Goal: Task Accomplishment & Management: Manage account settings

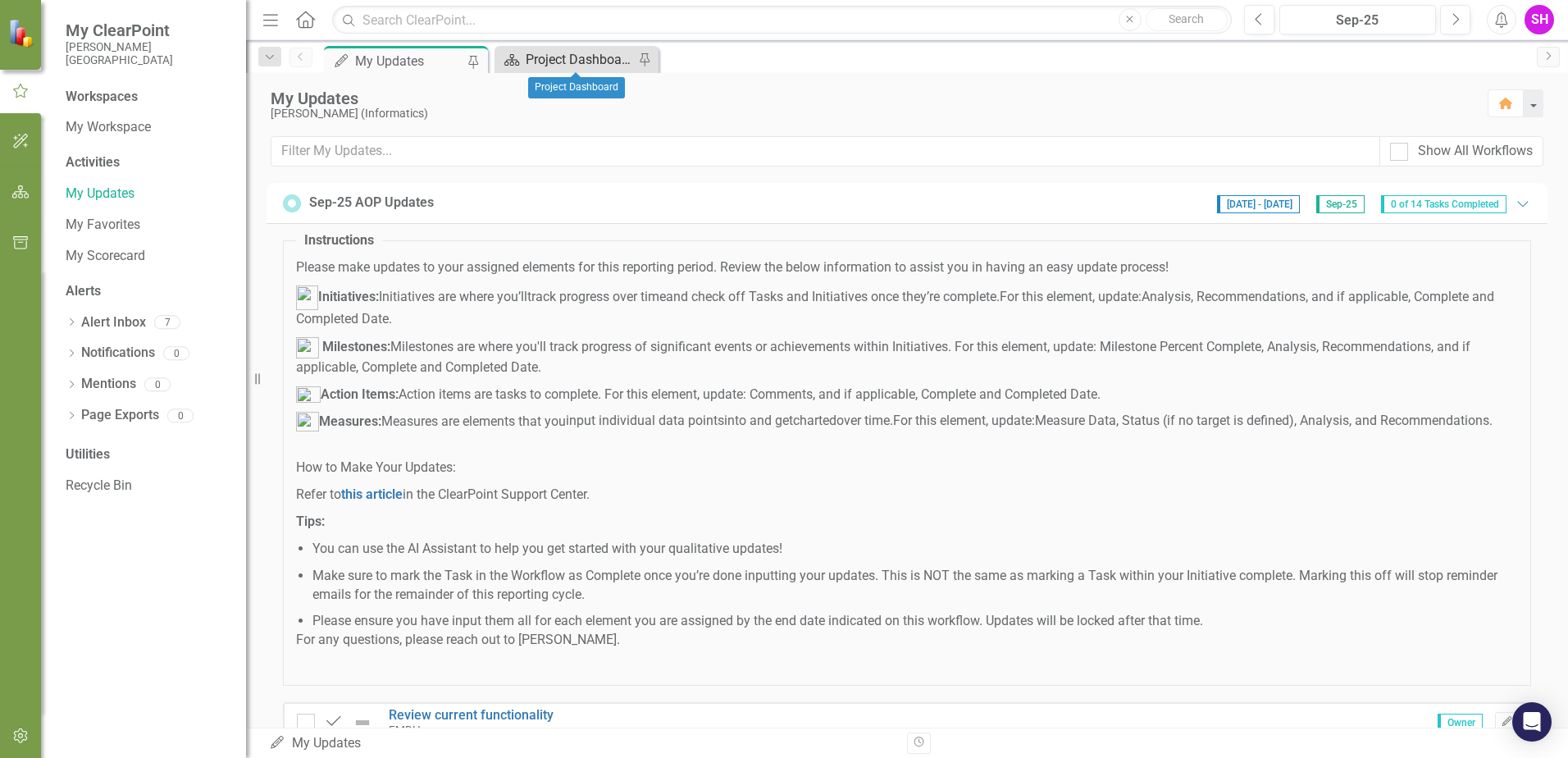
click at [554, 51] on div "Project Dashboard" at bounding box center [580, 59] width 109 height 20
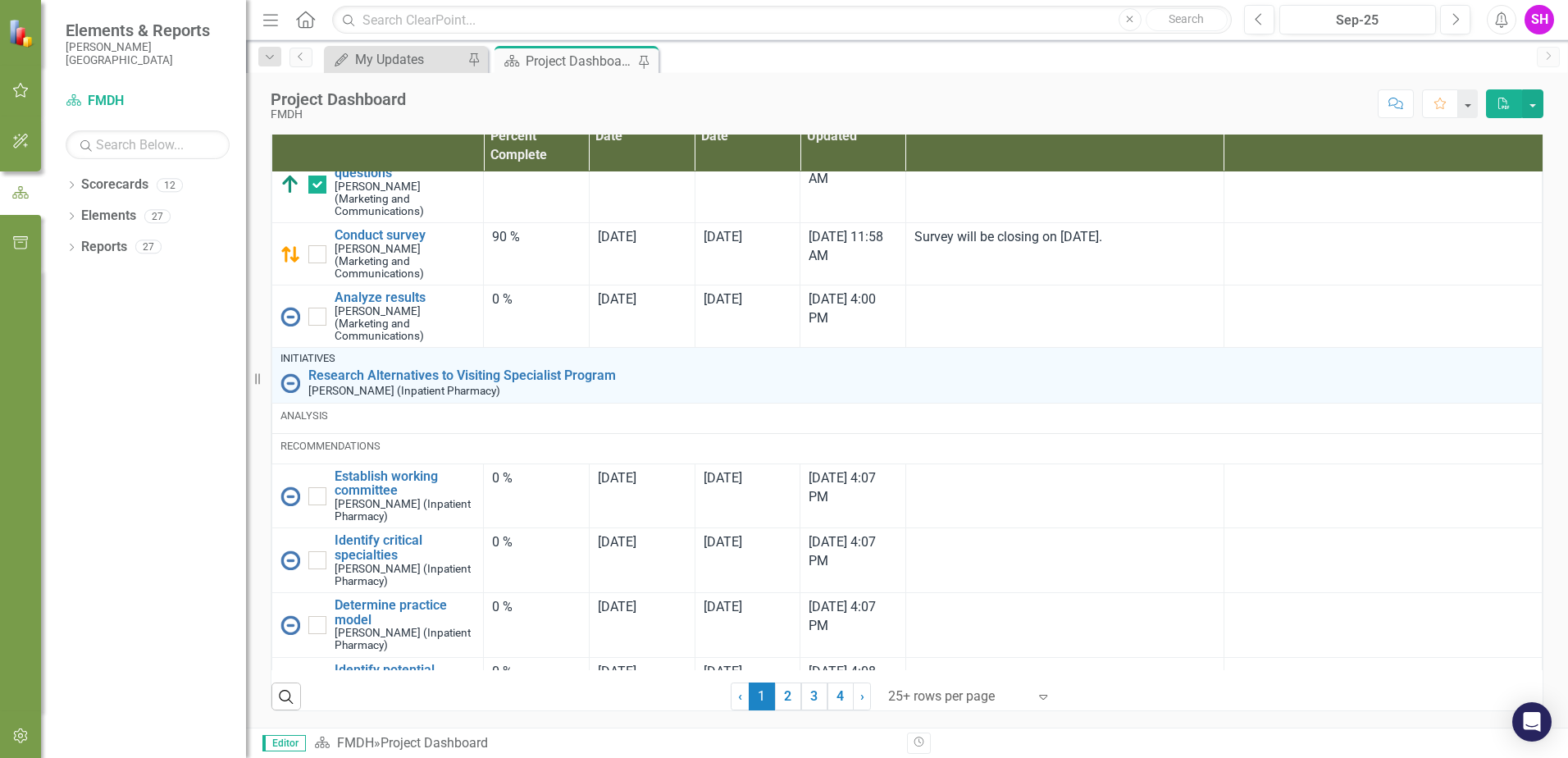
scroll to position [1939, 0]
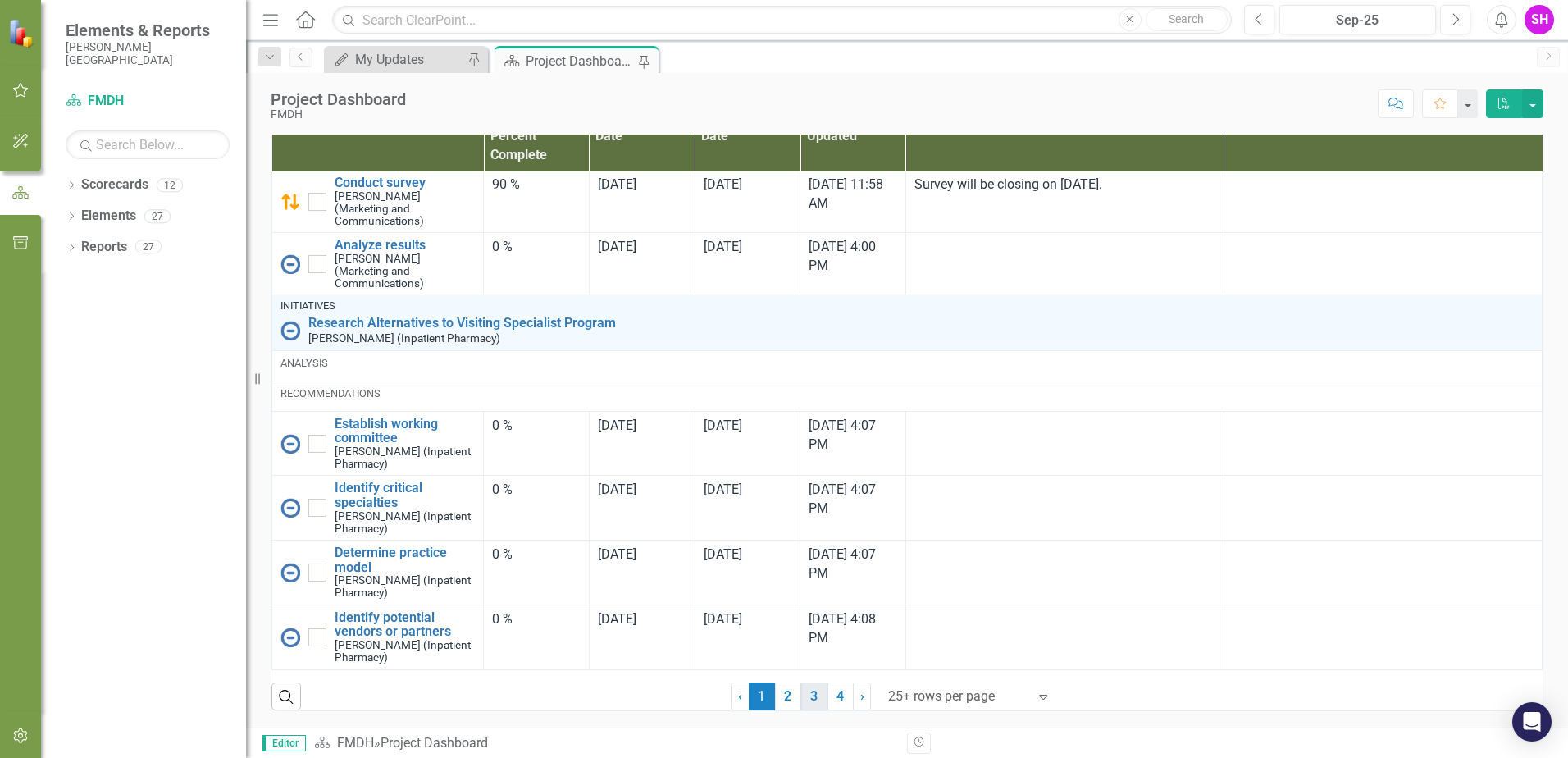
click at [812, 697] on link "3" at bounding box center [815, 697] width 26 height 28
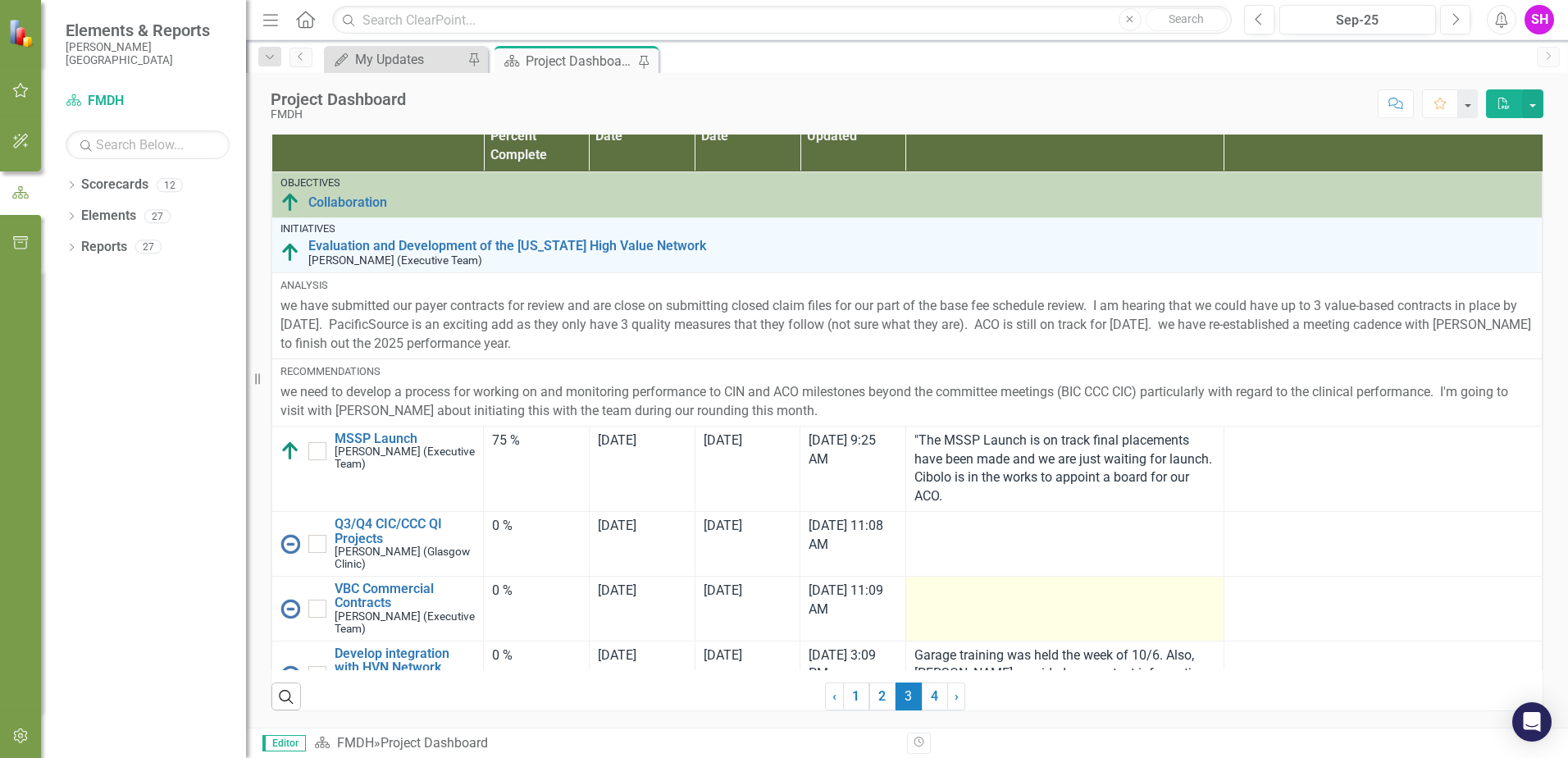
checkbox input "true"
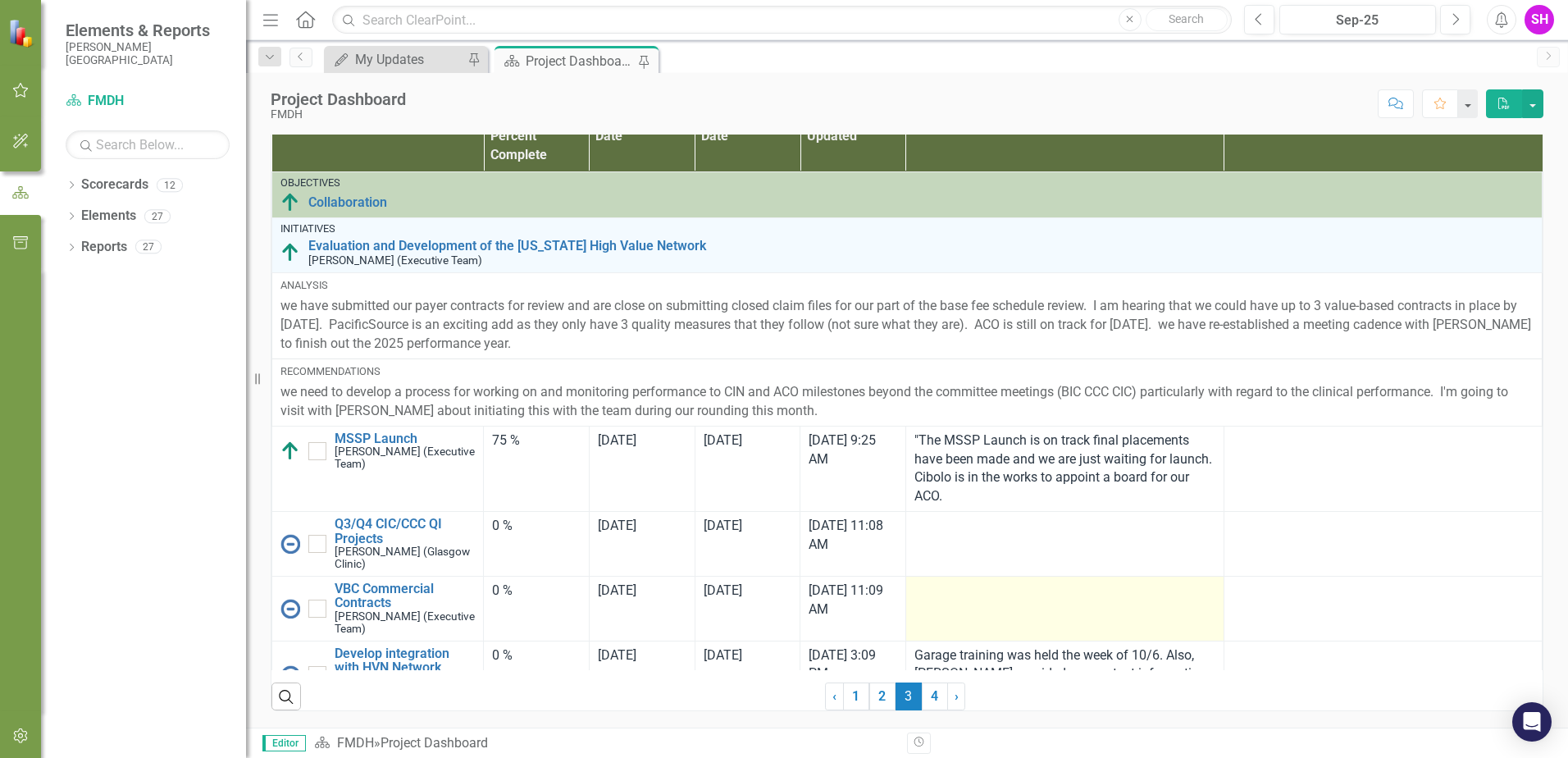
checkbox input "false"
checkbox input "true"
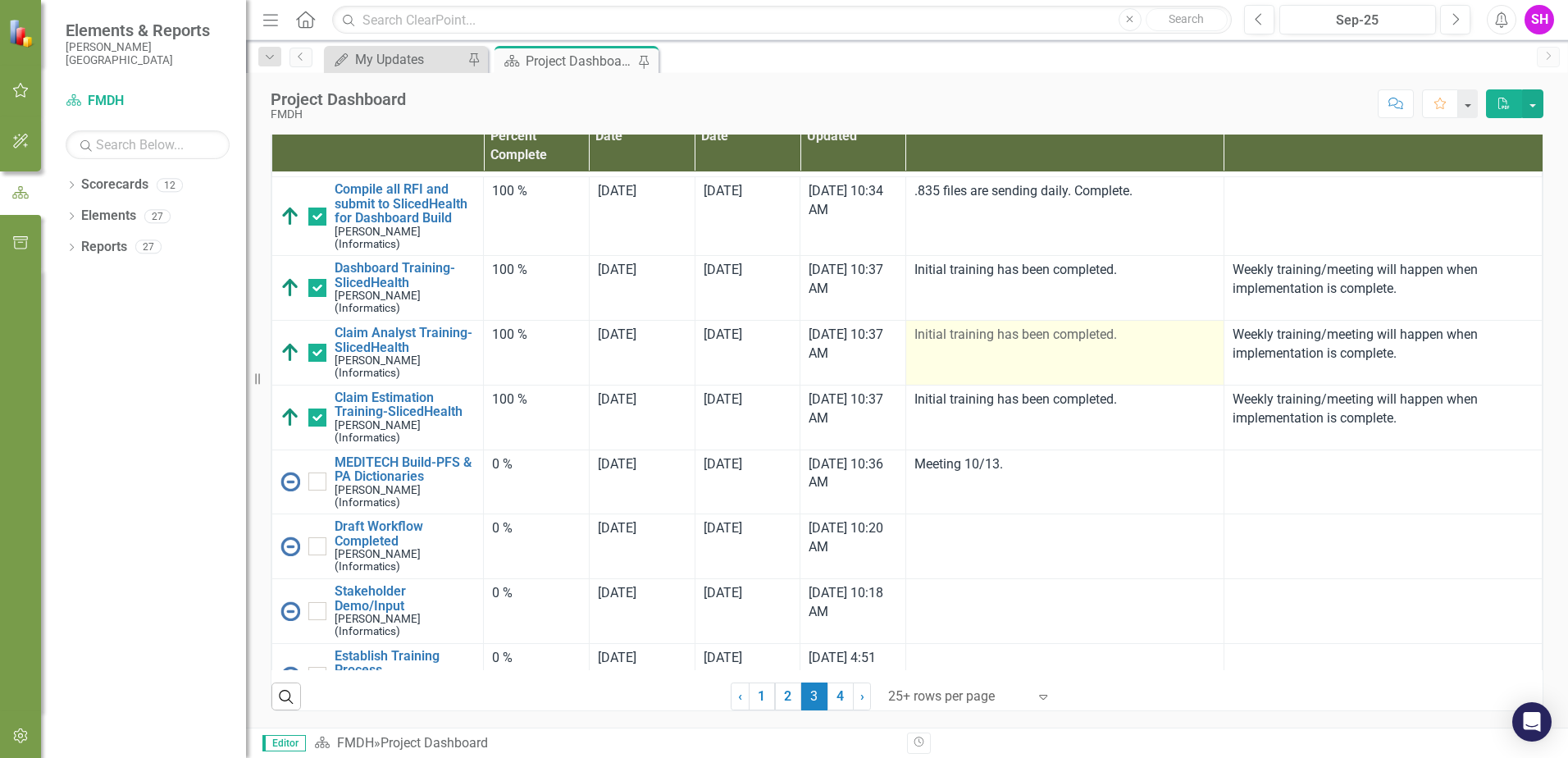
scroll to position [164, 0]
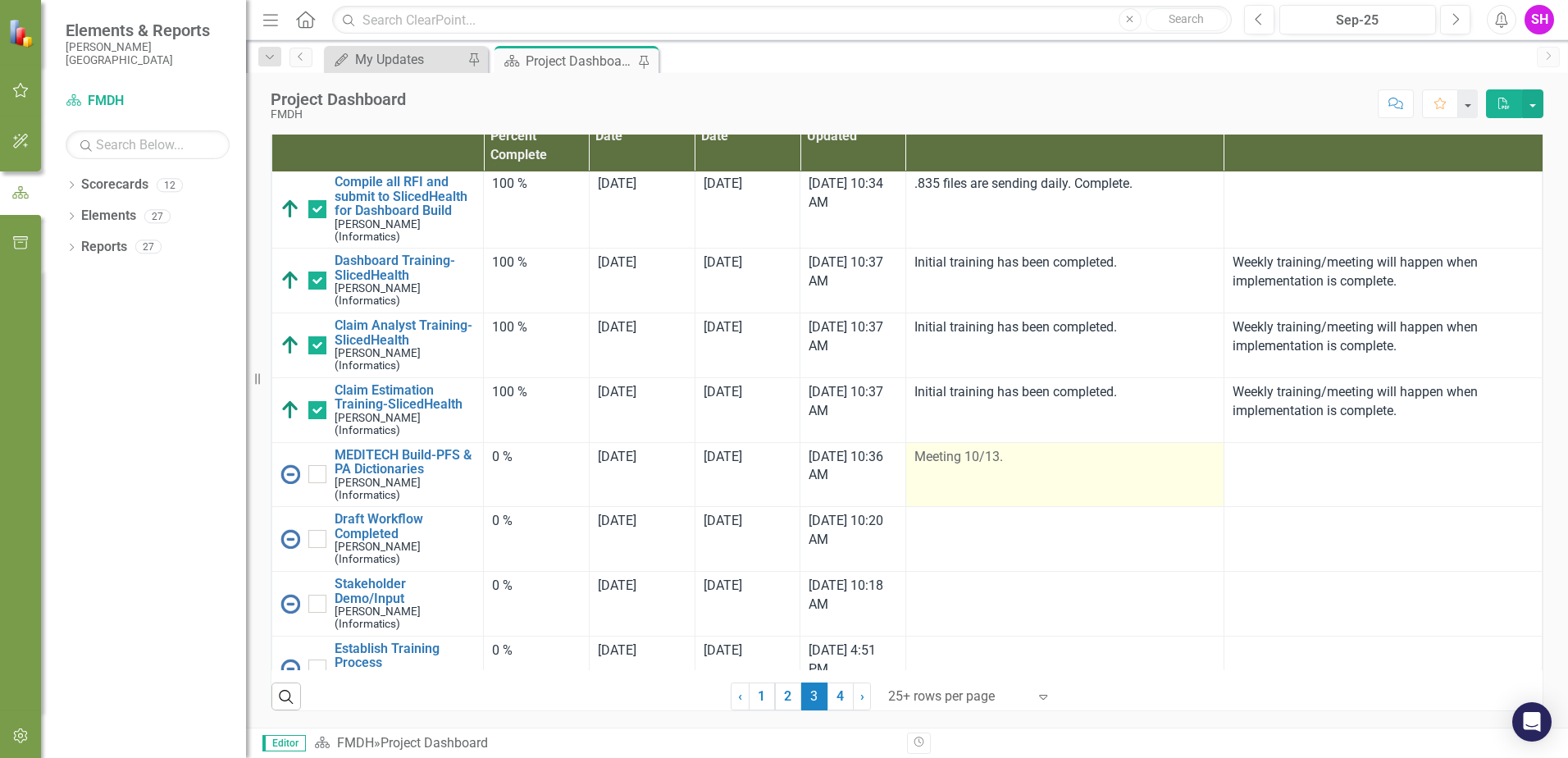
click at [949, 448] on p "Meeting 10/13." at bounding box center [1065, 457] width 301 height 19
click at [955, 457] on p "Meeting 10/13." at bounding box center [1065, 457] width 301 height 19
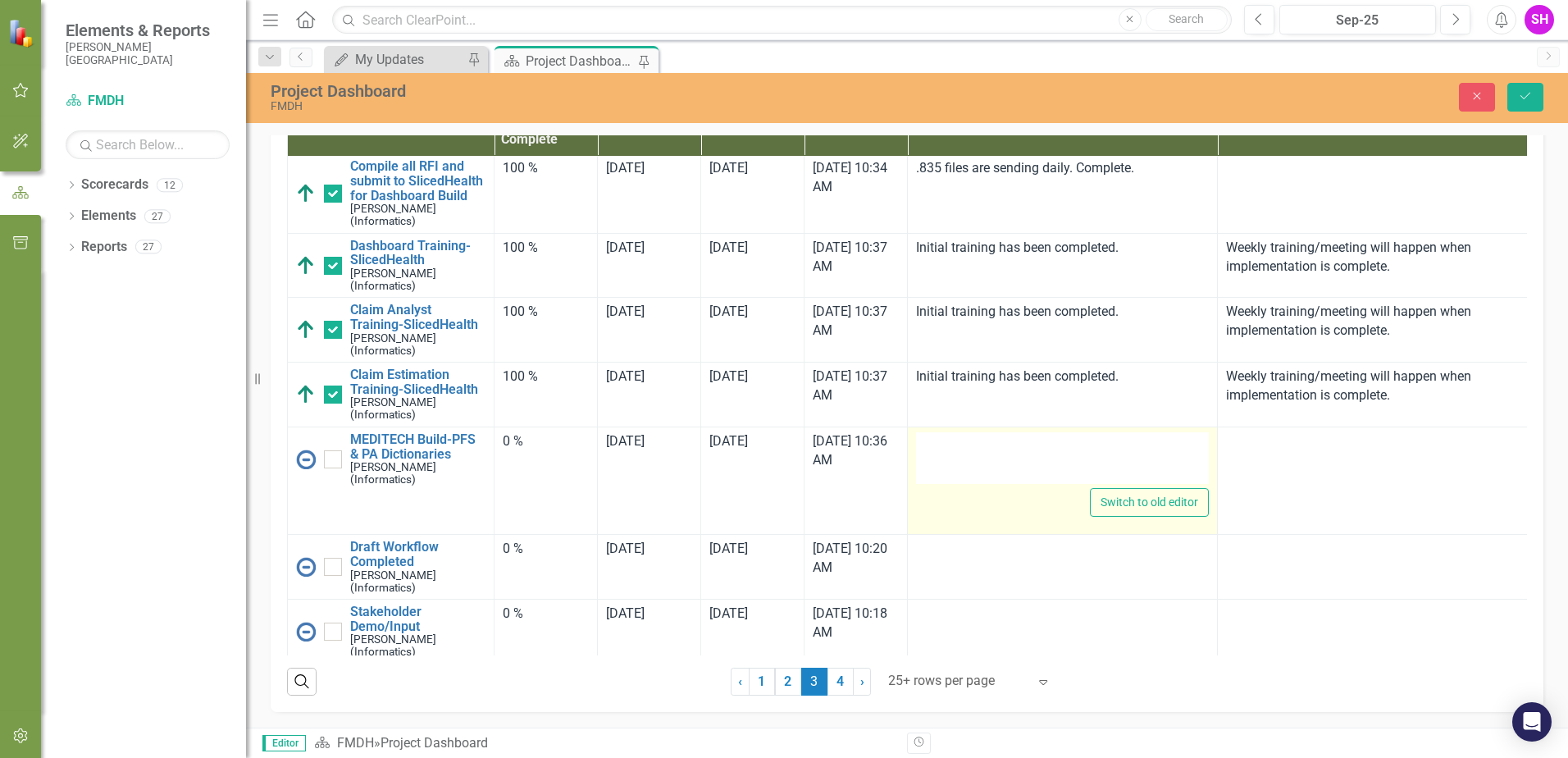
type textarea "<p>Meeting 10/13.</p>"
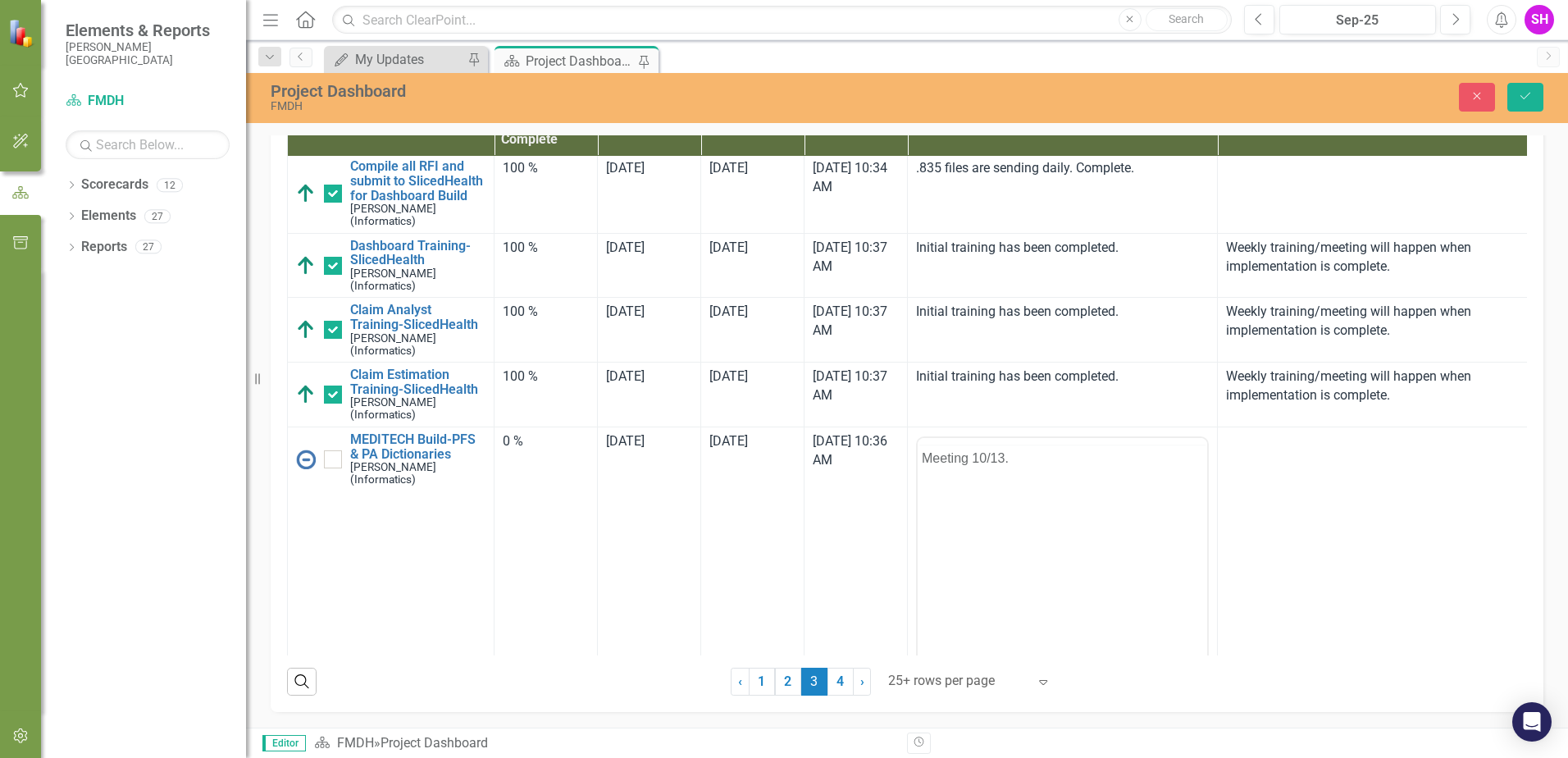
scroll to position [0, 0]
click at [1014, 496] on p "Meeting 10/13." at bounding box center [1062, 490] width 281 height 19
click at [1515, 103] on button "Save" at bounding box center [1525, 97] width 36 height 29
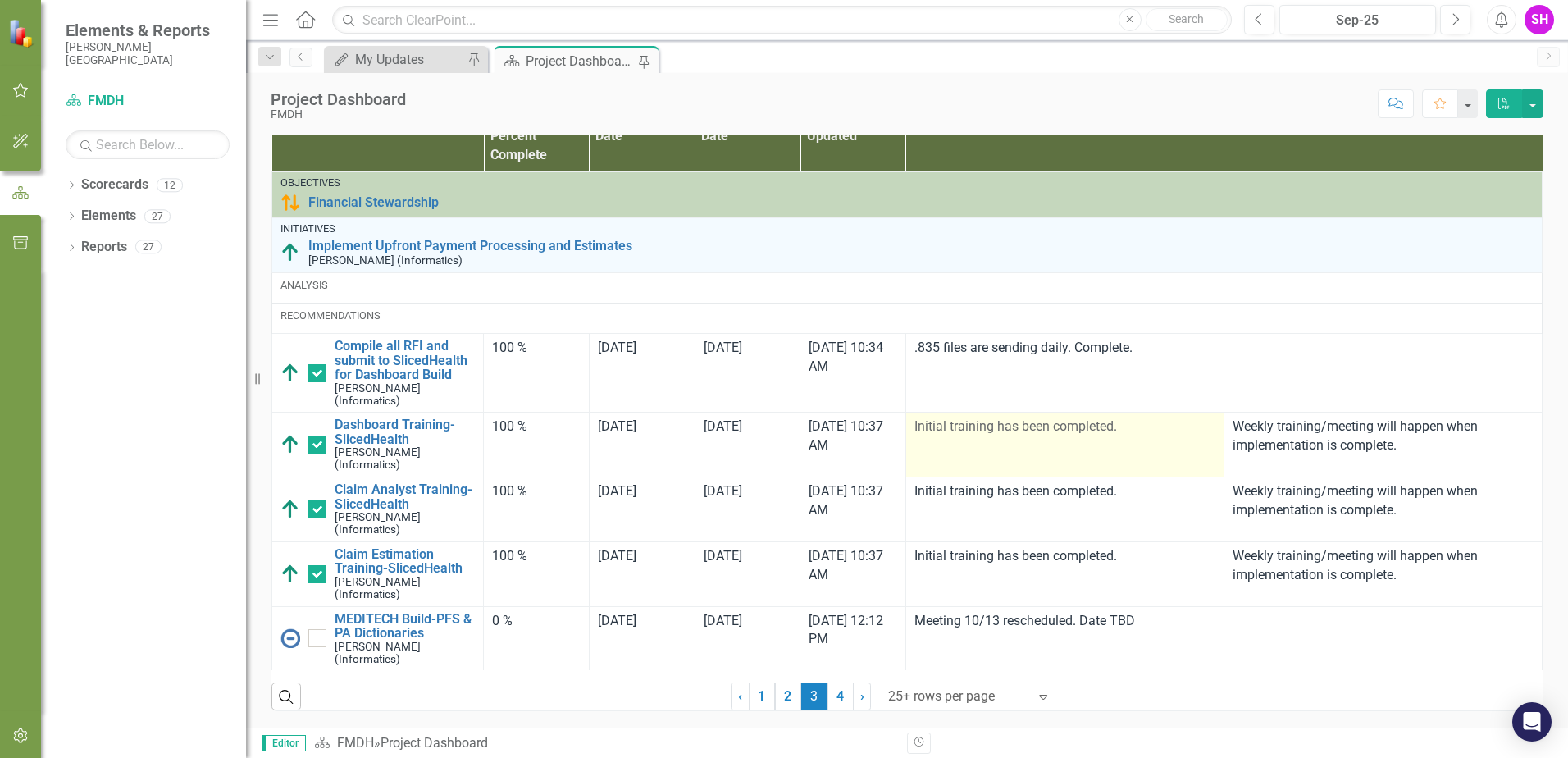
scroll to position [763, 0]
